Goal: Task Accomplishment & Management: Manage account settings

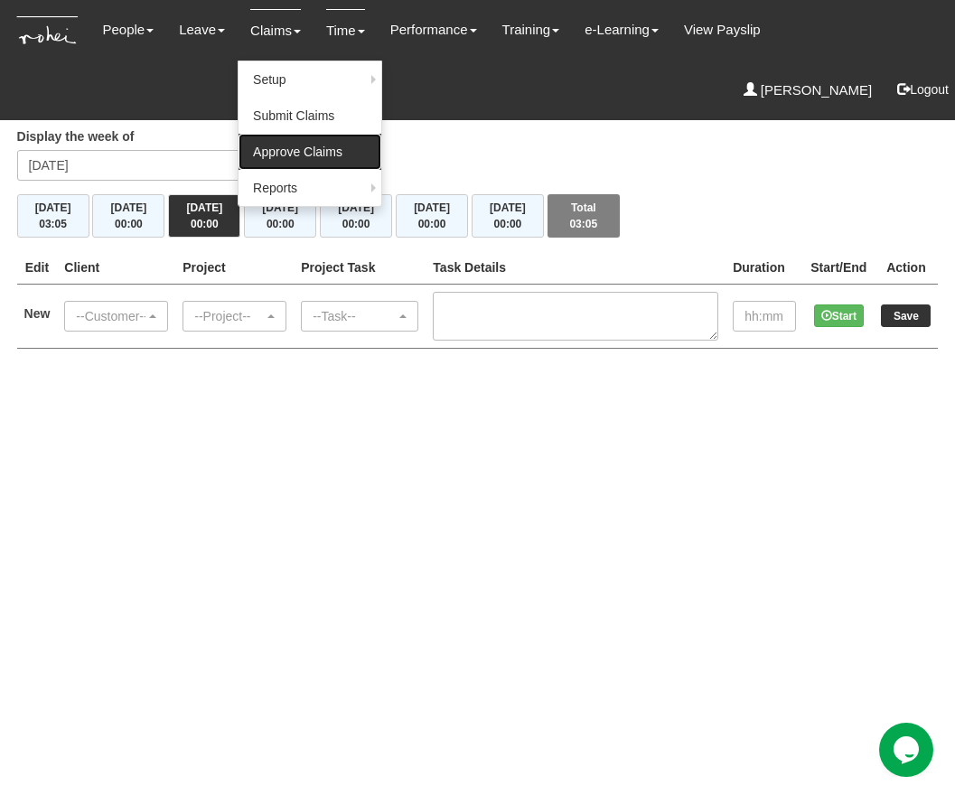
click at [290, 146] on link "Approve Claims" at bounding box center [309, 152] width 143 height 36
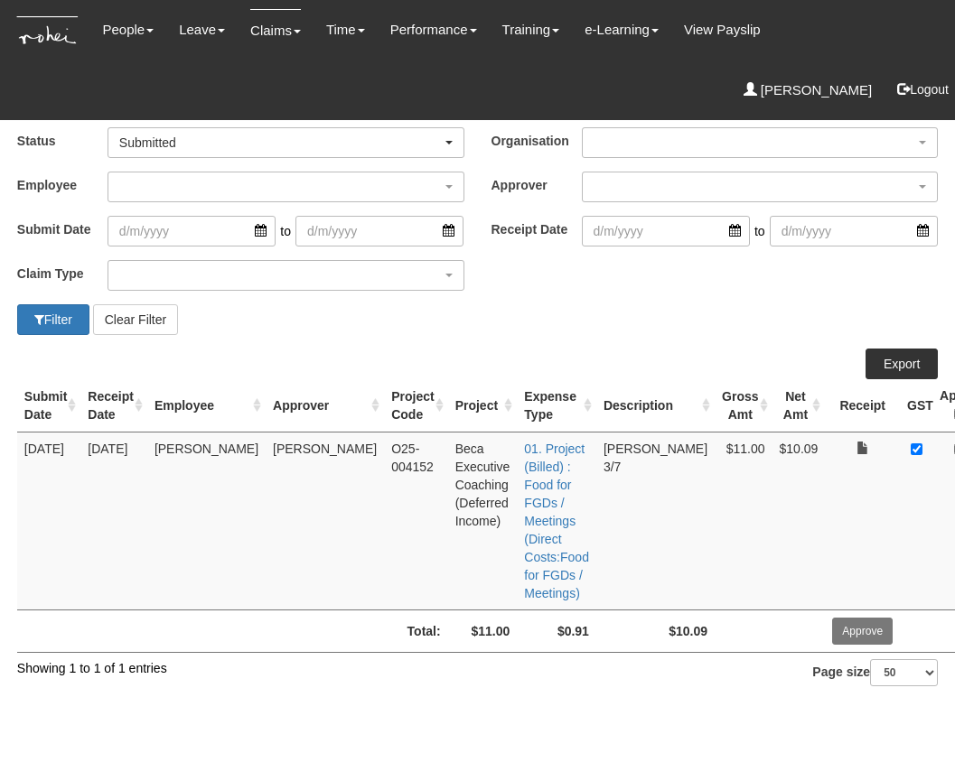
select select "50"
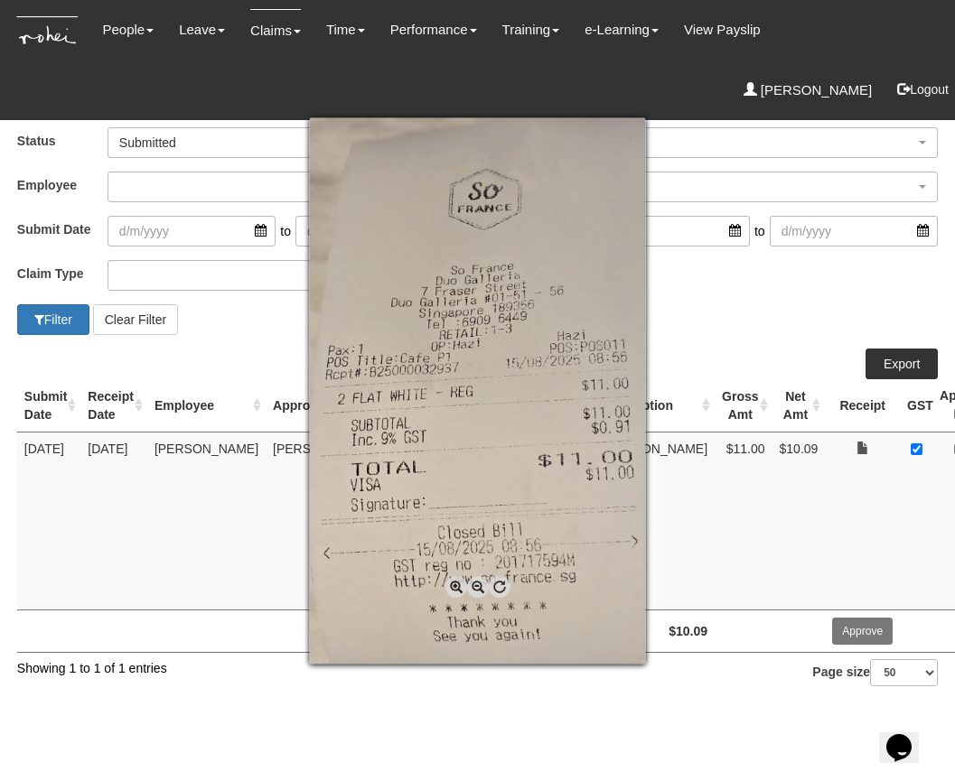
click at [792, 350] on div at bounding box center [477, 390] width 955 height 781
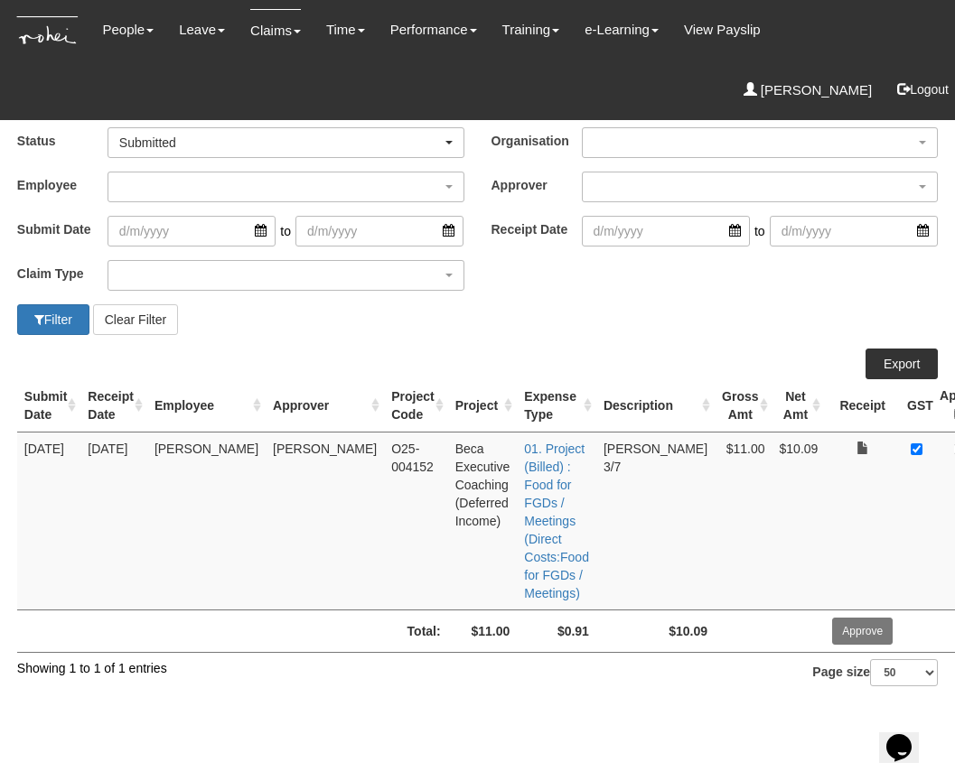
click at [954, 448] on input "checkbox" at bounding box center [960, 449] width 12 height 12
checkbox input "true"
click at [832, 631] on input "Approve" at bounding box center [862, 631] width 61 height 27
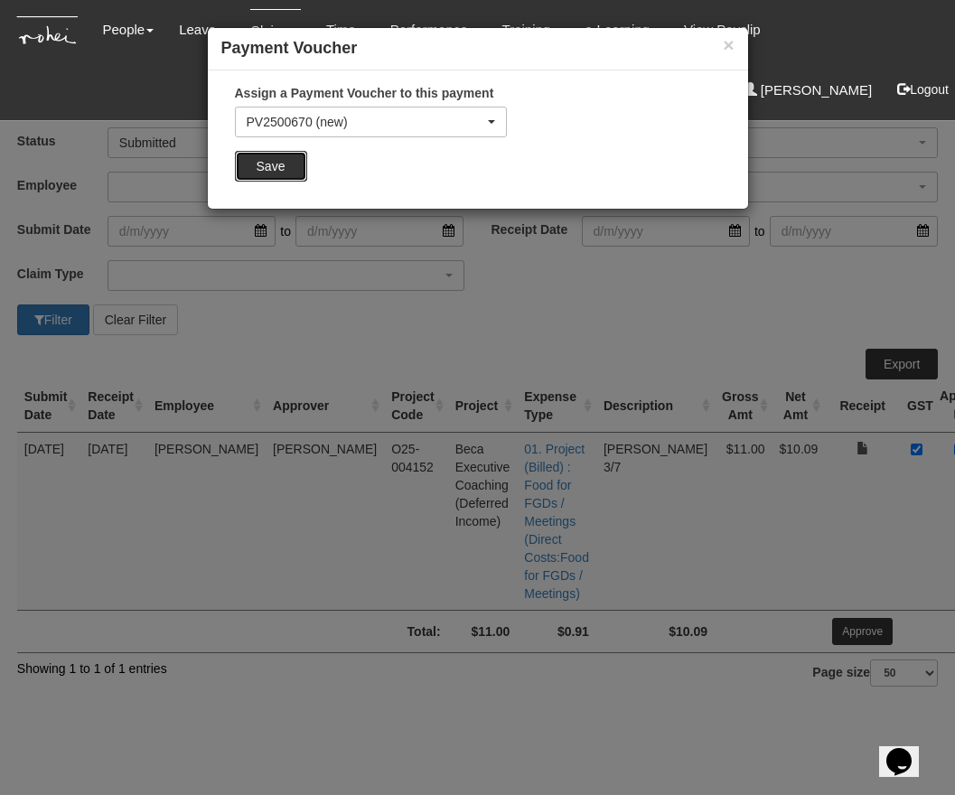
click at [293, 168] on input "Save" at bounding box center [271, 166] width 72 height 31
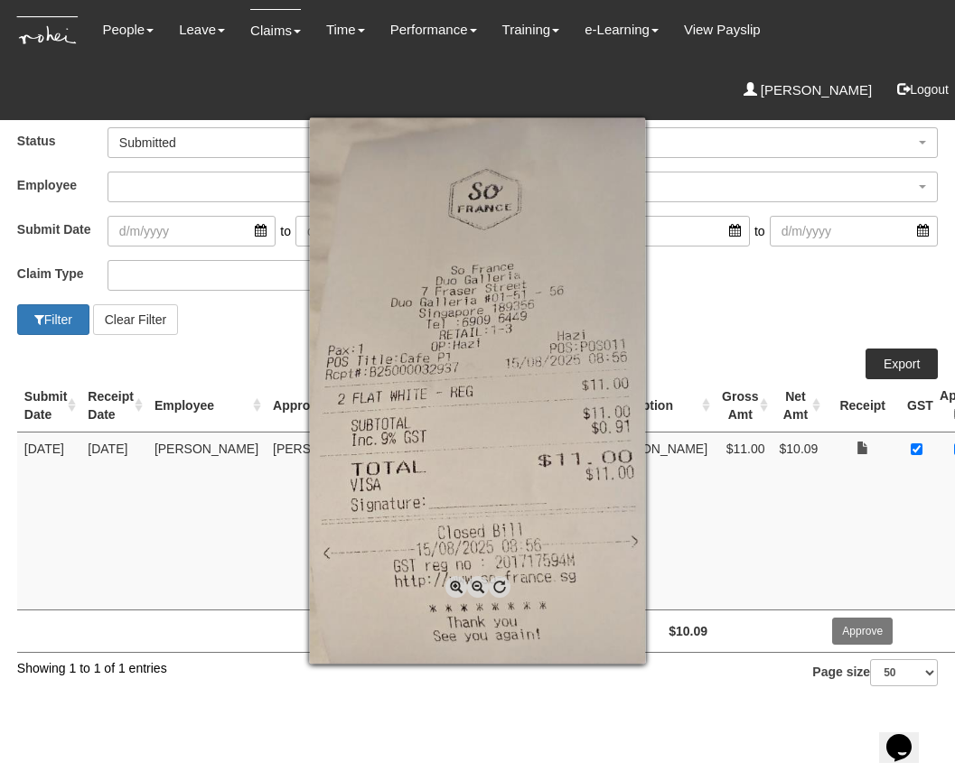
click at [759, 335] on div at bounding box center [477, 390] width 955 height 781
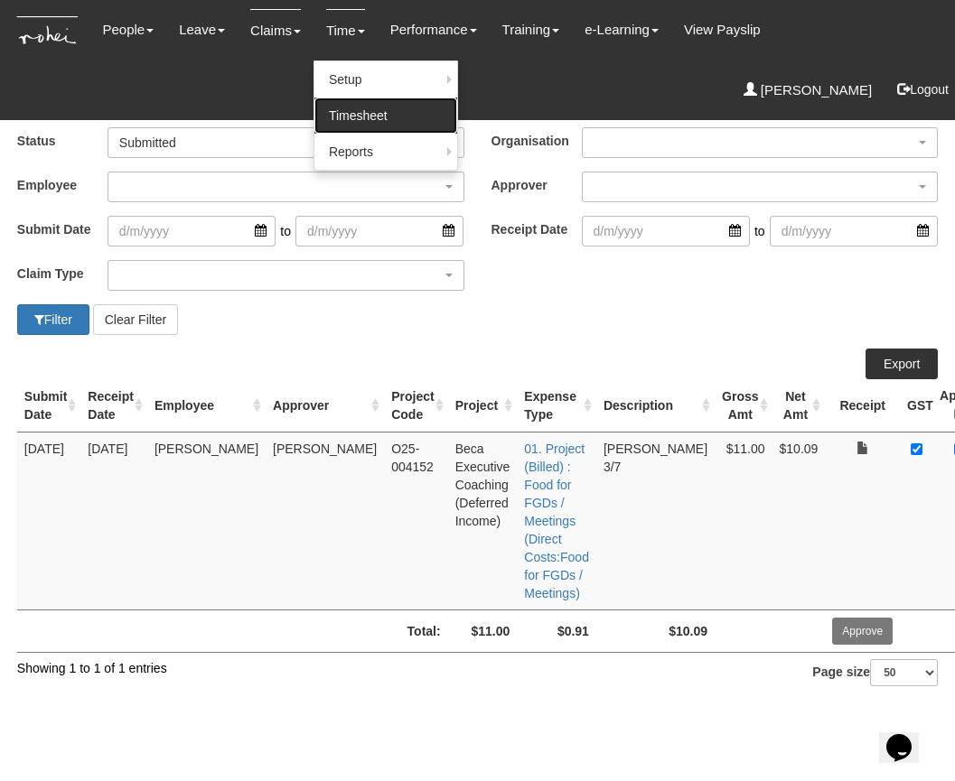
click at [337, 110] on link "Timesheet" at bounding box center [385, 116] width 143 height 36
